Goal: Information Seeking & Learning: Understand process/instructions

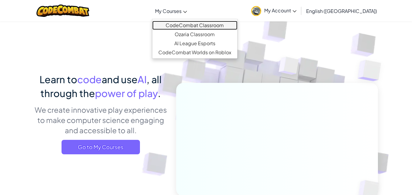
click at [201, 25] on link "CodeCombat Classroom" at bounding box center [194, 25] width 85 height 9
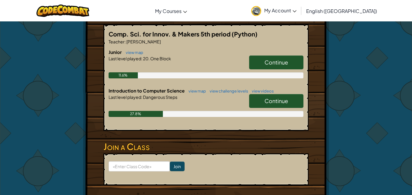
scroll to position [116, 0]
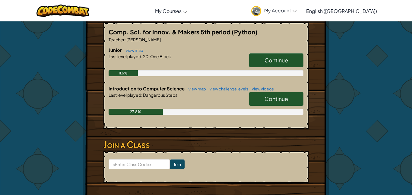
click at [262, 62] on link "Continue" at bounding box center [276, 60] width 54 height 14
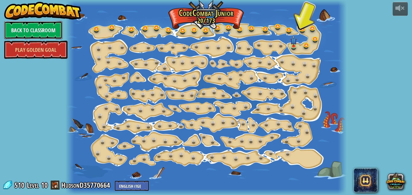
click at [52, 31] on link "Back to Classroom" at bounding box center [33, 30] width 58 height 18
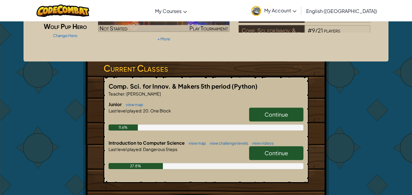
scroll to position [63, 0]
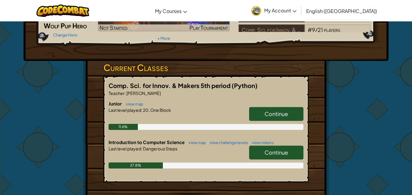
click at [260, 152] on link "Continue" at bounding box center [276, 153] width 54 height 14
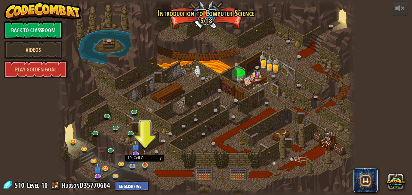
click at [144, 164] on img at bounding box center [144, 157] width 7 height 16
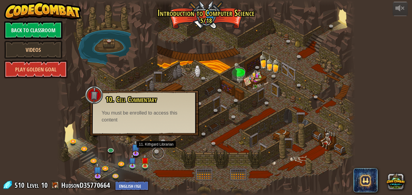
click at [155, 150] on link at bounding box center [158, 153] width 12 height 12
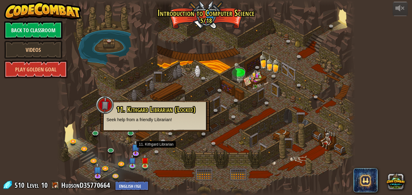
click at [131, 132] on div "11. Kithgard Librarian (Locked) Seek help from a friendly Librarian!" at bounding box center [154, 115] width 109 height 31
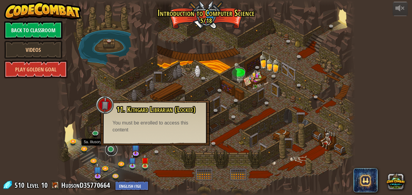
click at [109, 148] on link at bounding box center [111, 150] width 12 height 12
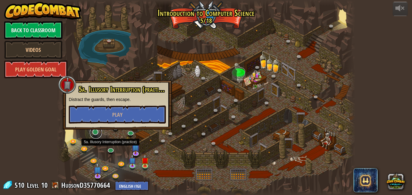
click at [96, 135] on link at bounding box center [96, 133] width 12 height 12
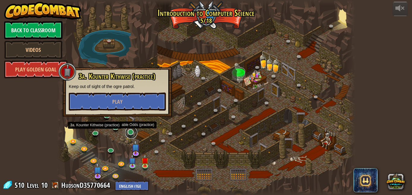
click at [130, 132] on link at bounding box center [131, 133] width 12 height 12
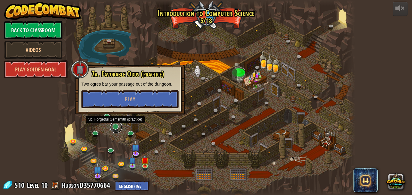
click at [118, 128] on link at bounding box center [116, 127] width 12 height 12
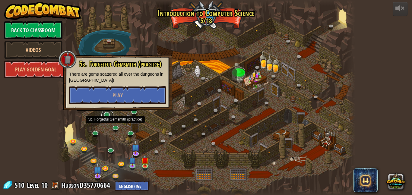
click at [109, 115] on link at bounding box center [107, 115] width 12 height 12
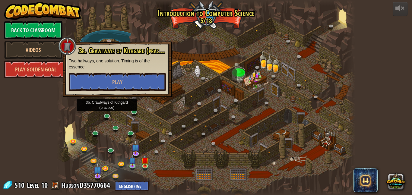
click at [137, 107] on div at bounding box center [206, 97] width 298 height 195
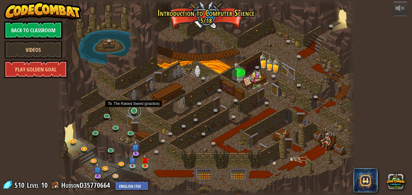
click at [135, 111] on link at bounding box center [135, 111] width 12 height 12
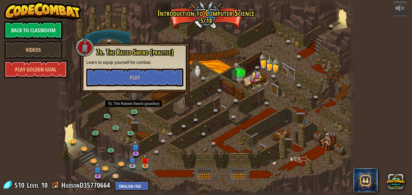
click at [162, 117] on div at bounding box center [206, 97] width 298 height 195
